Goal: Task Accomplishment & Management: Manage account settings

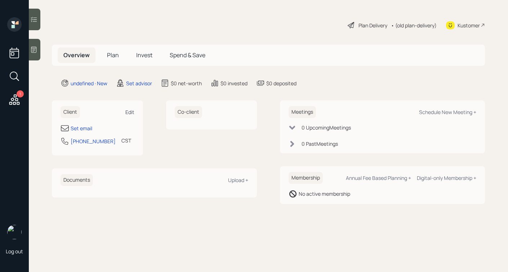
click at [129, 109] on div "Edit" at bounding box center [129, 112] width 9 height 7
select select "America/[GEOGRAPHIC_DATA]"
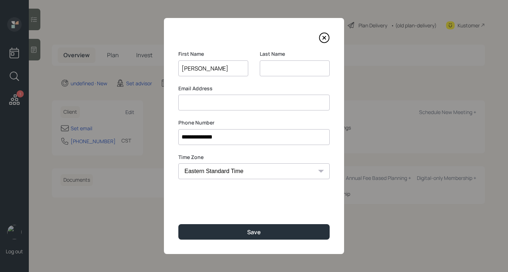
type input "[PERSON_NAME]"
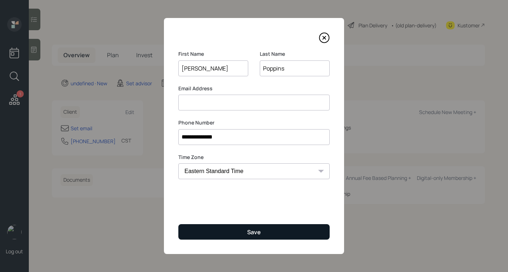
type input "Poppins"
click at [218, 225] on button "Save" at bounding box center [253, 231] width 151 height 15
